Goal: Navigation & Orientation: Find specific page/section

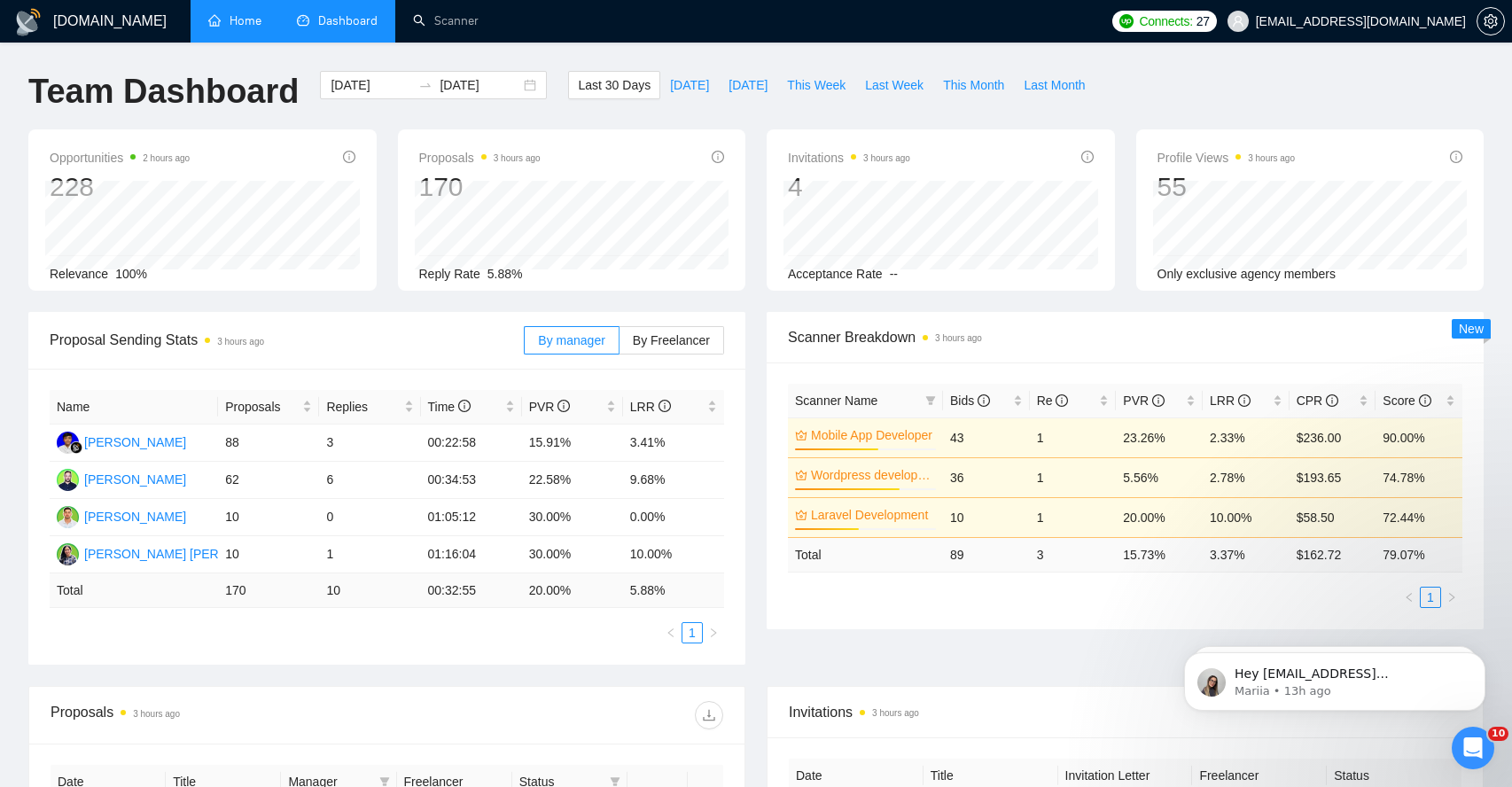
click at [255, 29] on link "Home" at bounding box center [235, 20] width 53 height 15
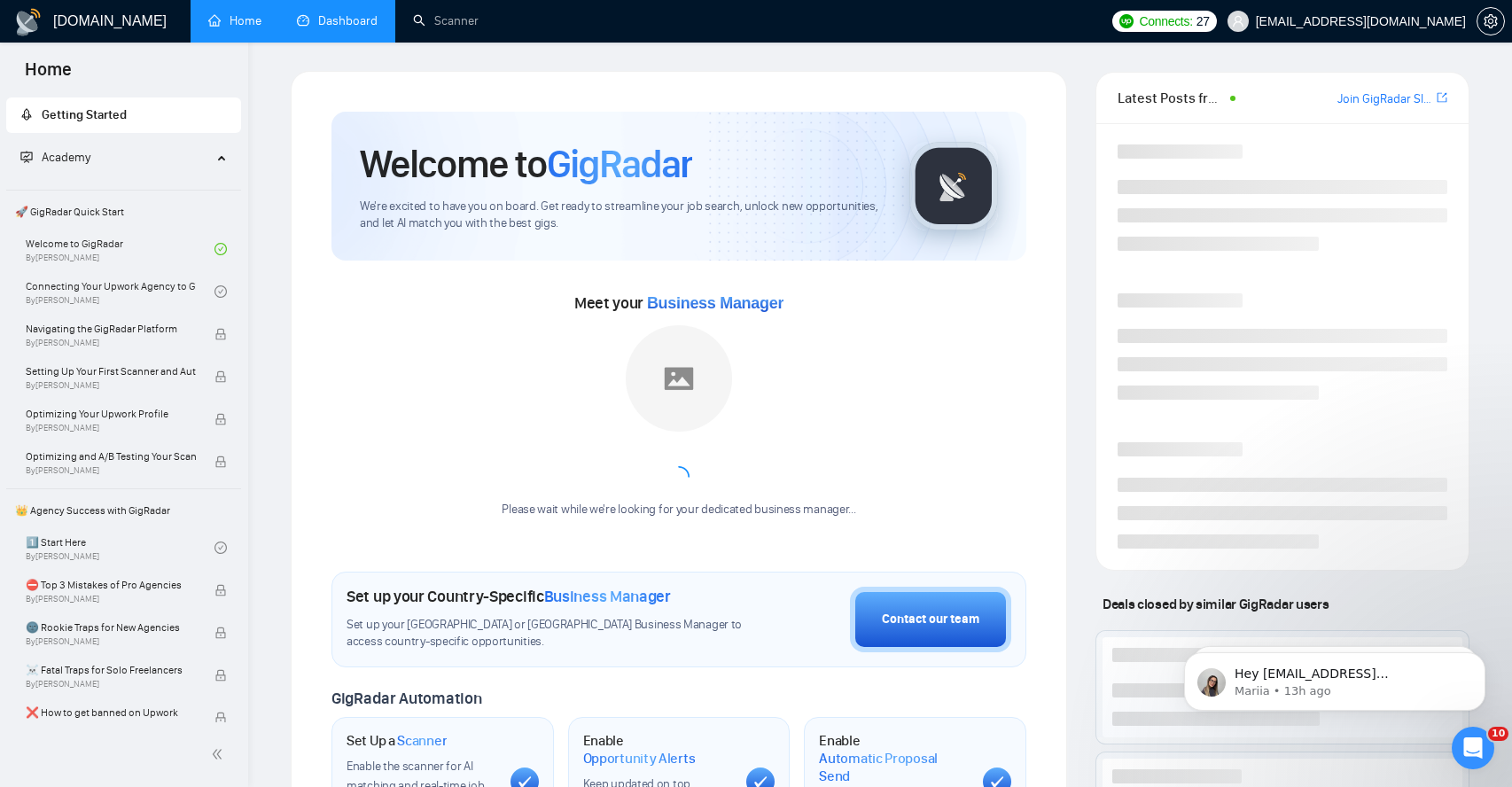
click at [340, 29] on link "Dashboard" at bounding box center [337, 20] width 81 height 15
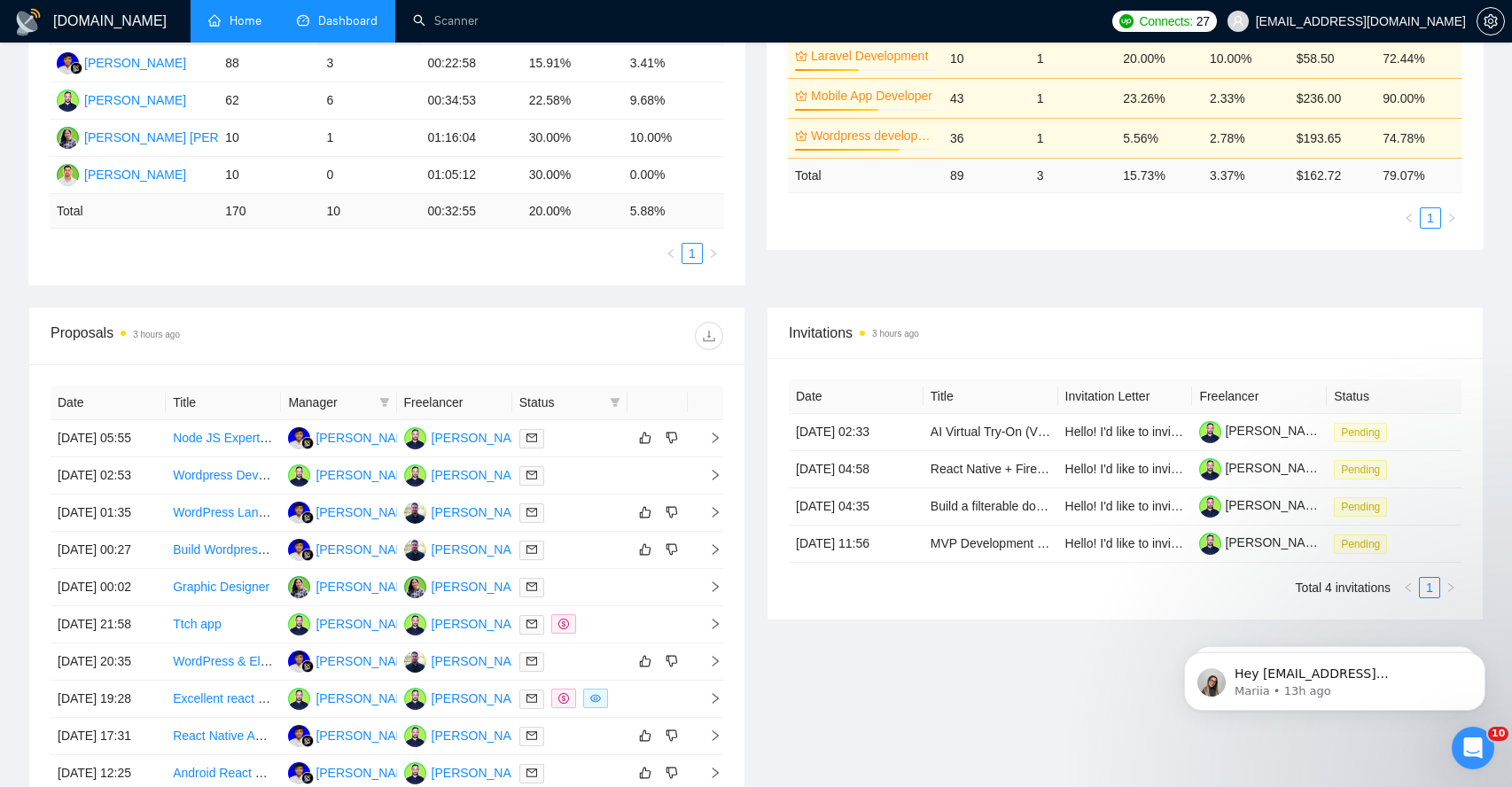
scroll to position [384, 0]
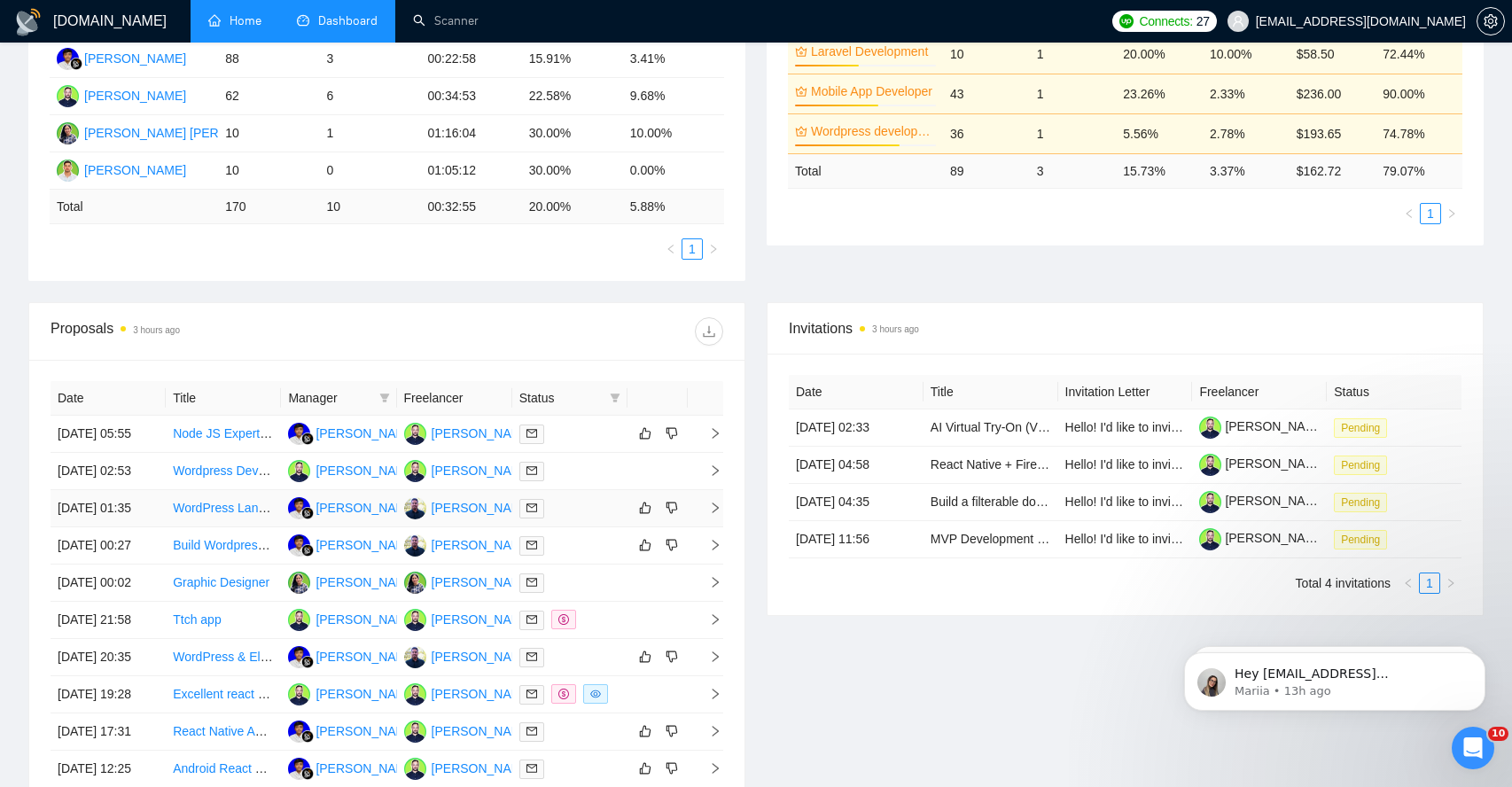
click at [707, 514] on span "right" at bounding box center [708, 508] width 27 height 12
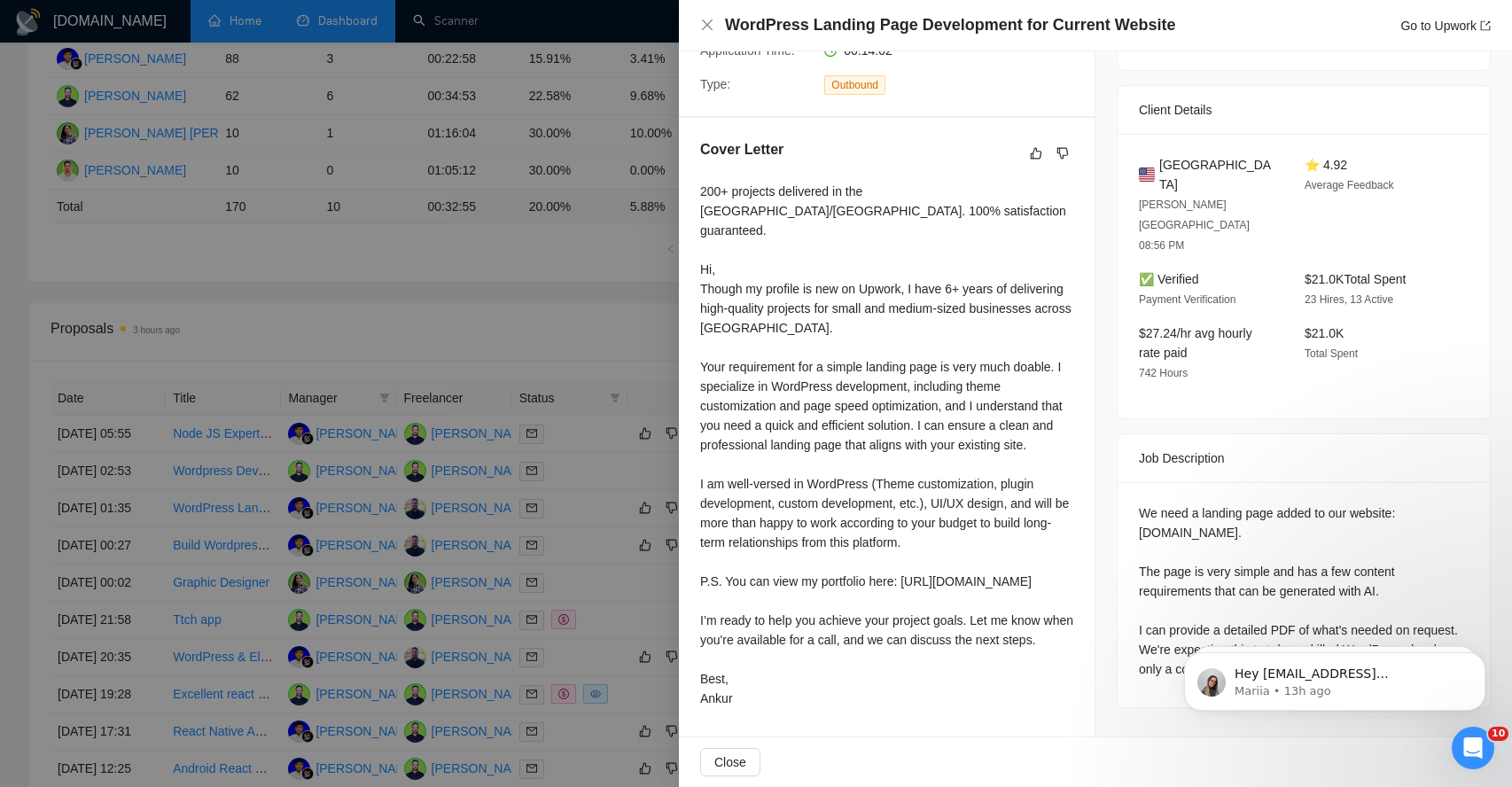
scroll to position [398, 0]
click at [715, 764] on span "Close" at bounding box center [731, 763] width 32 height 20
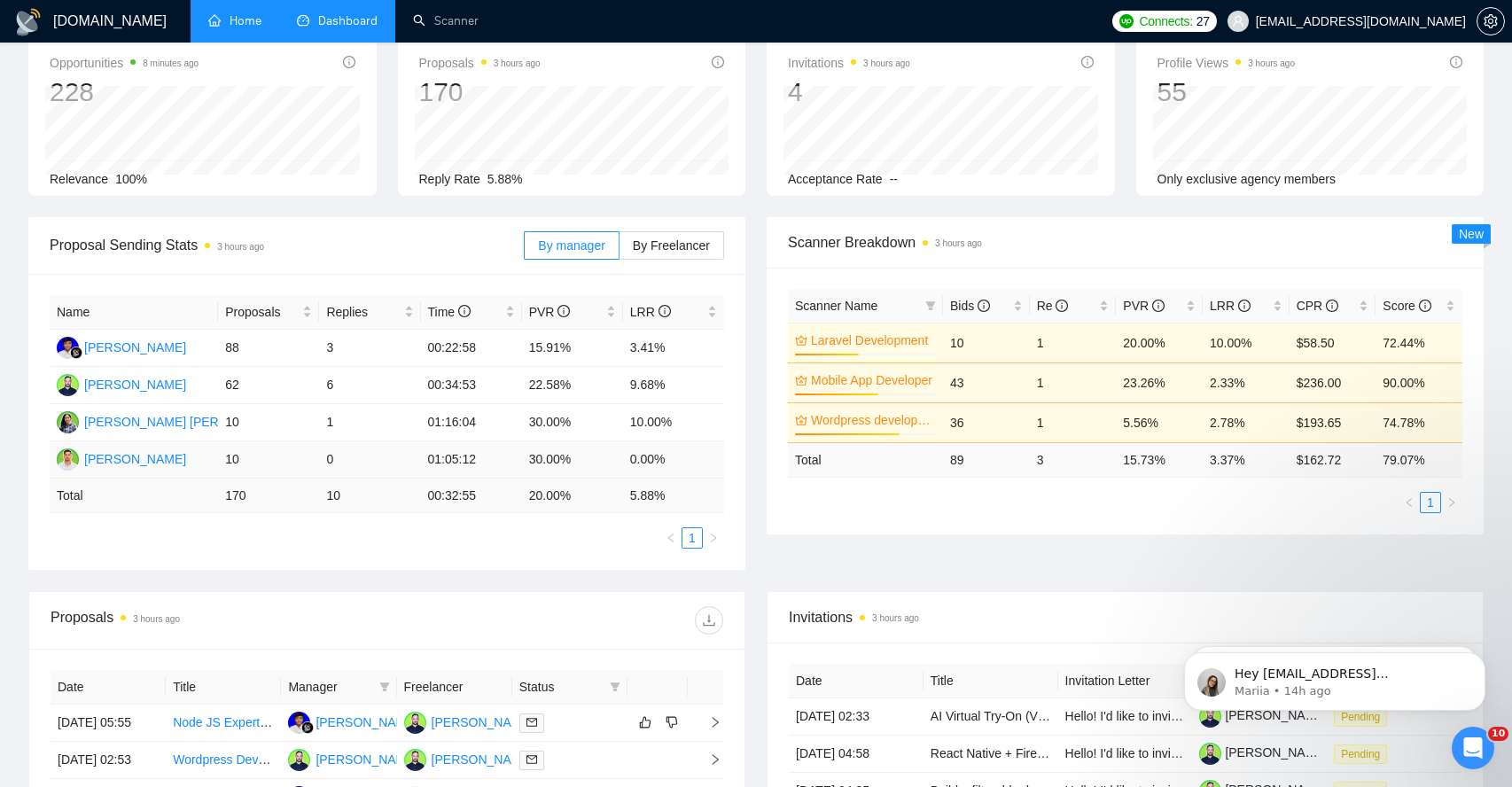
scroll to position [0, 0]
